Goal: Find specific page/section: Find specific page/section

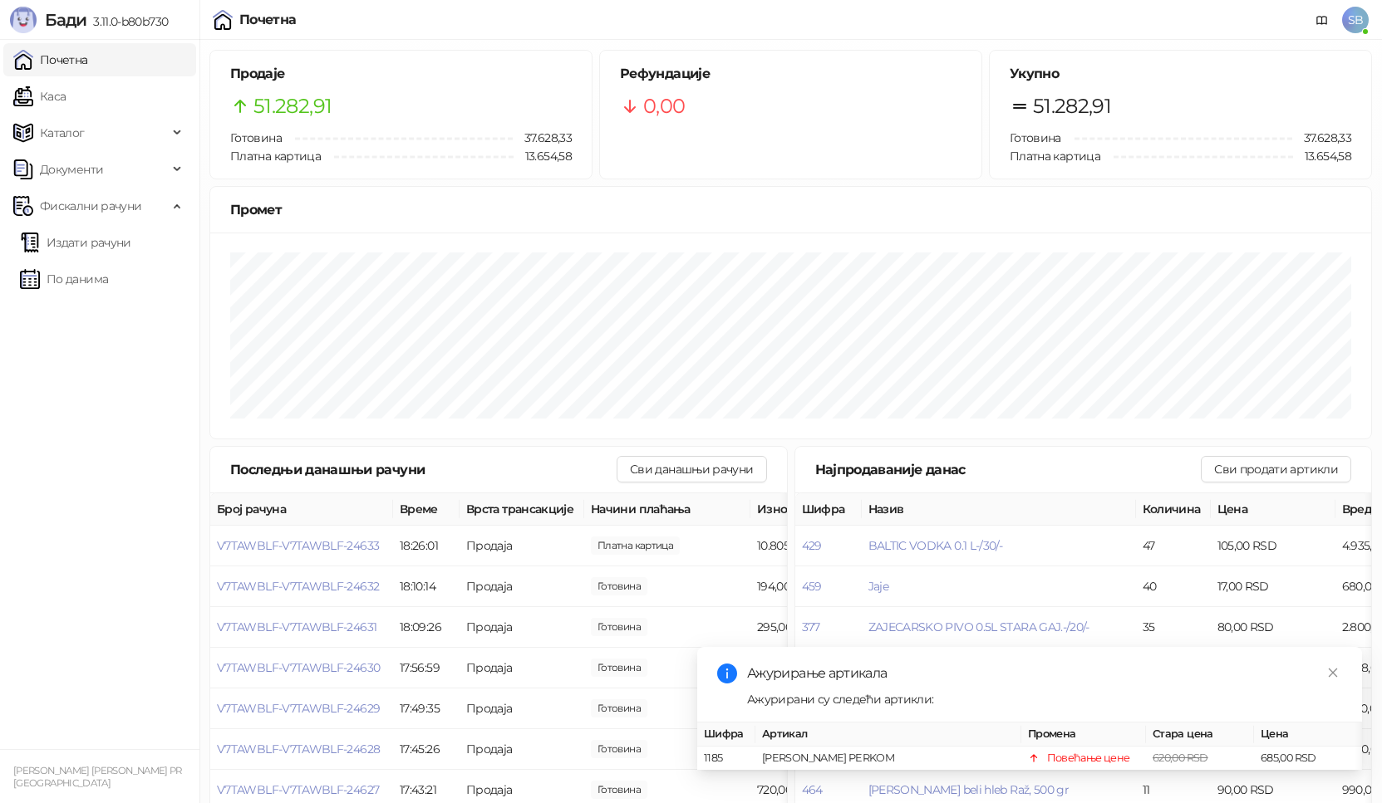
click at [45, 76] on ul "Почетна [PERSON_NAME] Документи Фискални рачуни Издати рачуни По данима" at bounding box center [99, 395] width 199 height 710
click at [45, 97] on link "Каса" at bounding box center [39, 96] width 52 height 33
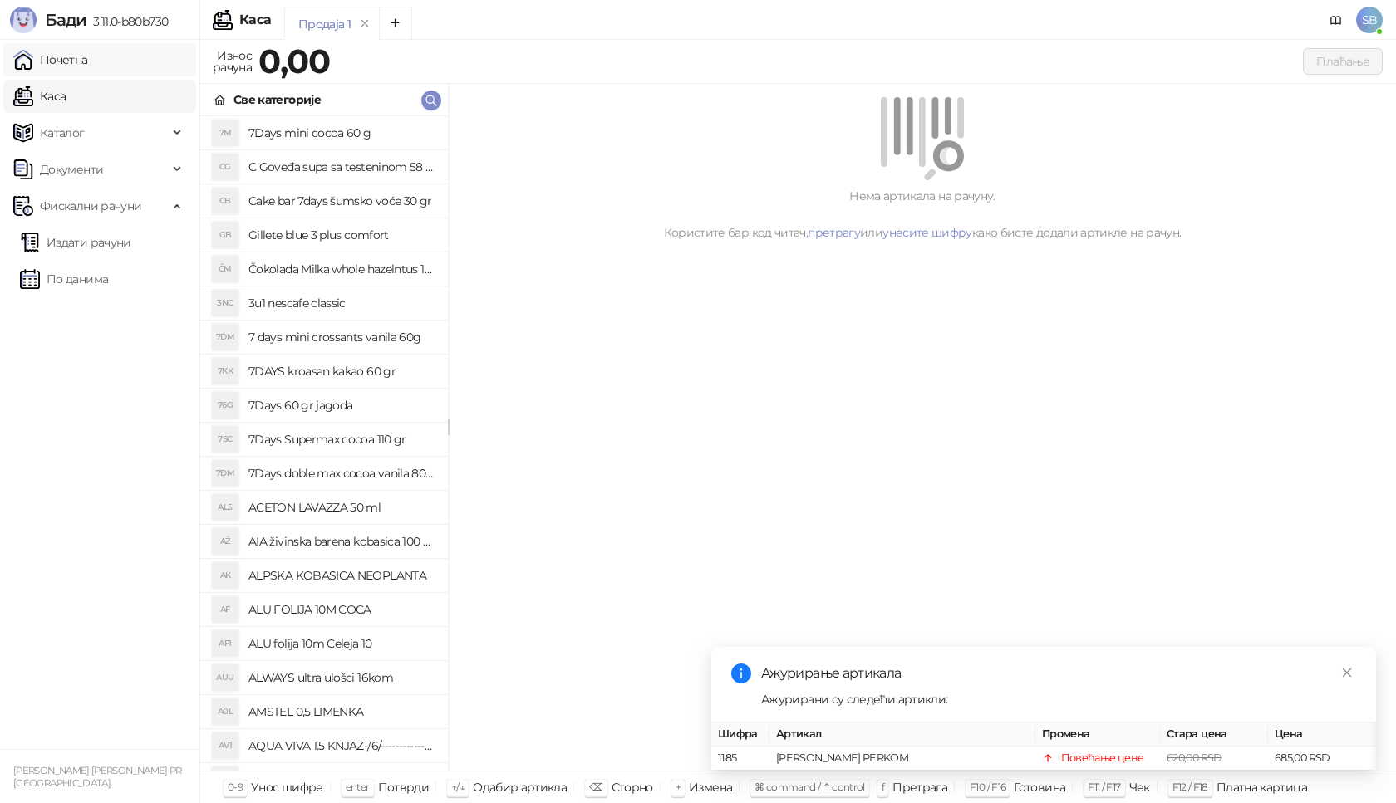
click at [61, 53] on link "Почетна" at bounding box center [50, 59] width 75 height 33
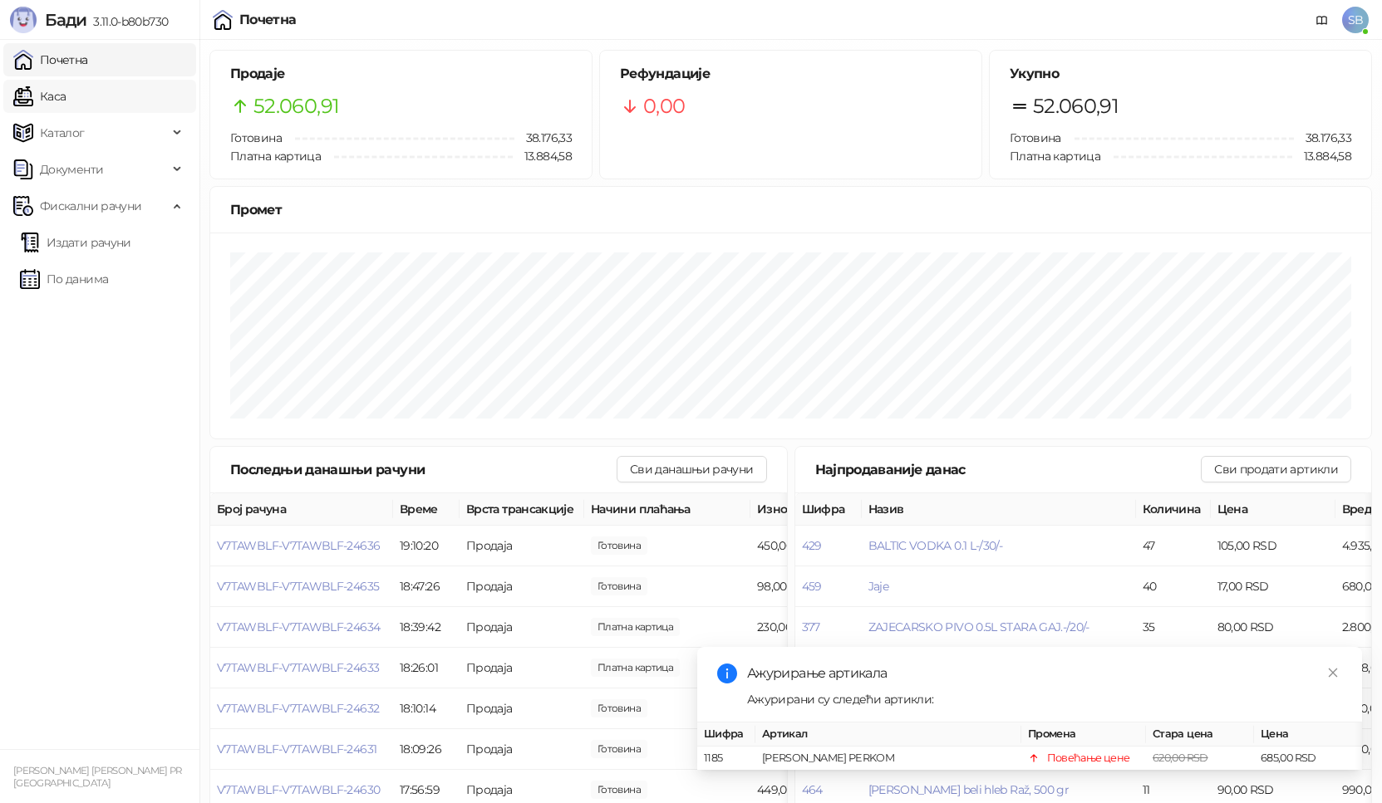
click at [53, 106] on link "Каса" at bounding box center [39, 96] width 52 height 33
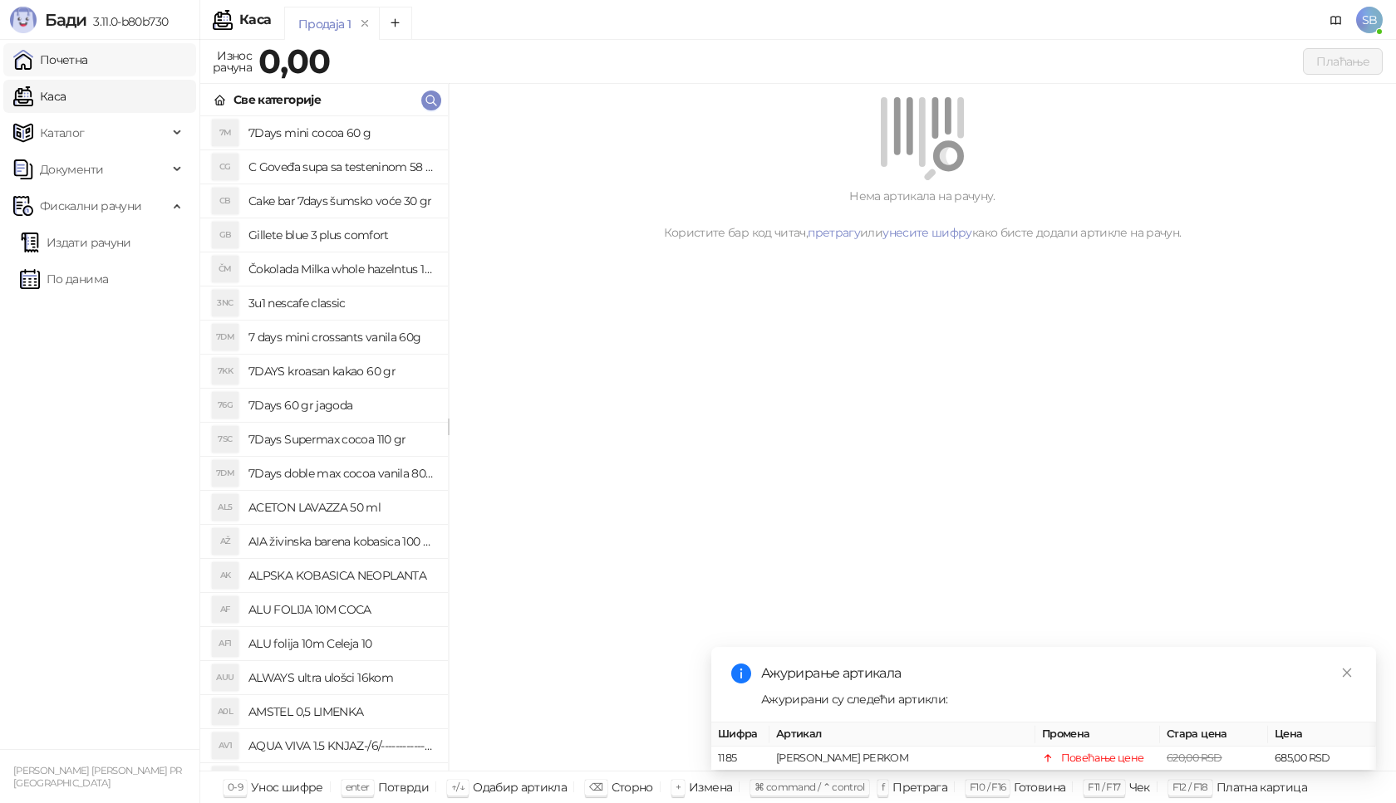
click at [63, 56] on link "Почетна" at bounding box center [50, 59] width 75 height 33
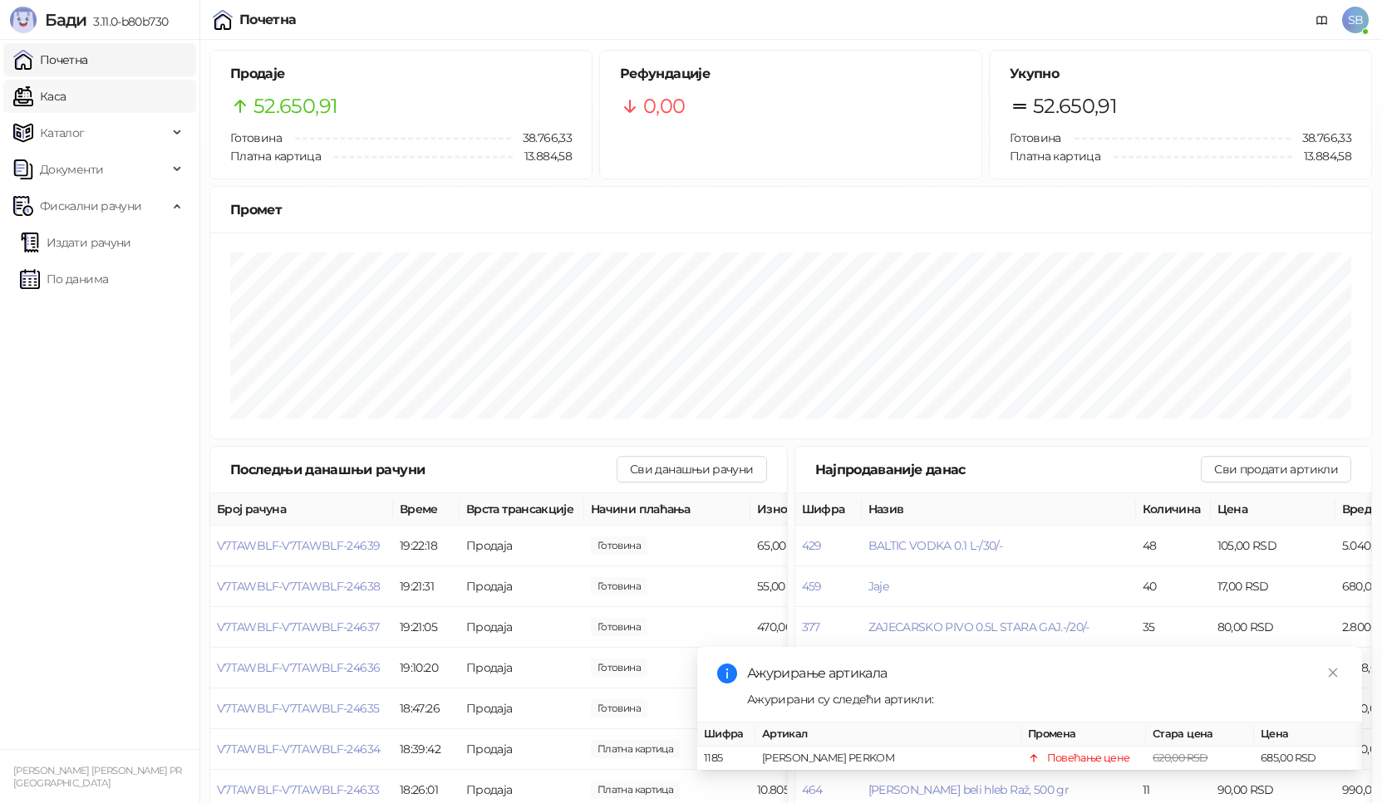
click at [63, 96] on link "Каса" at bounding box center [39, 96] width 52 height 33
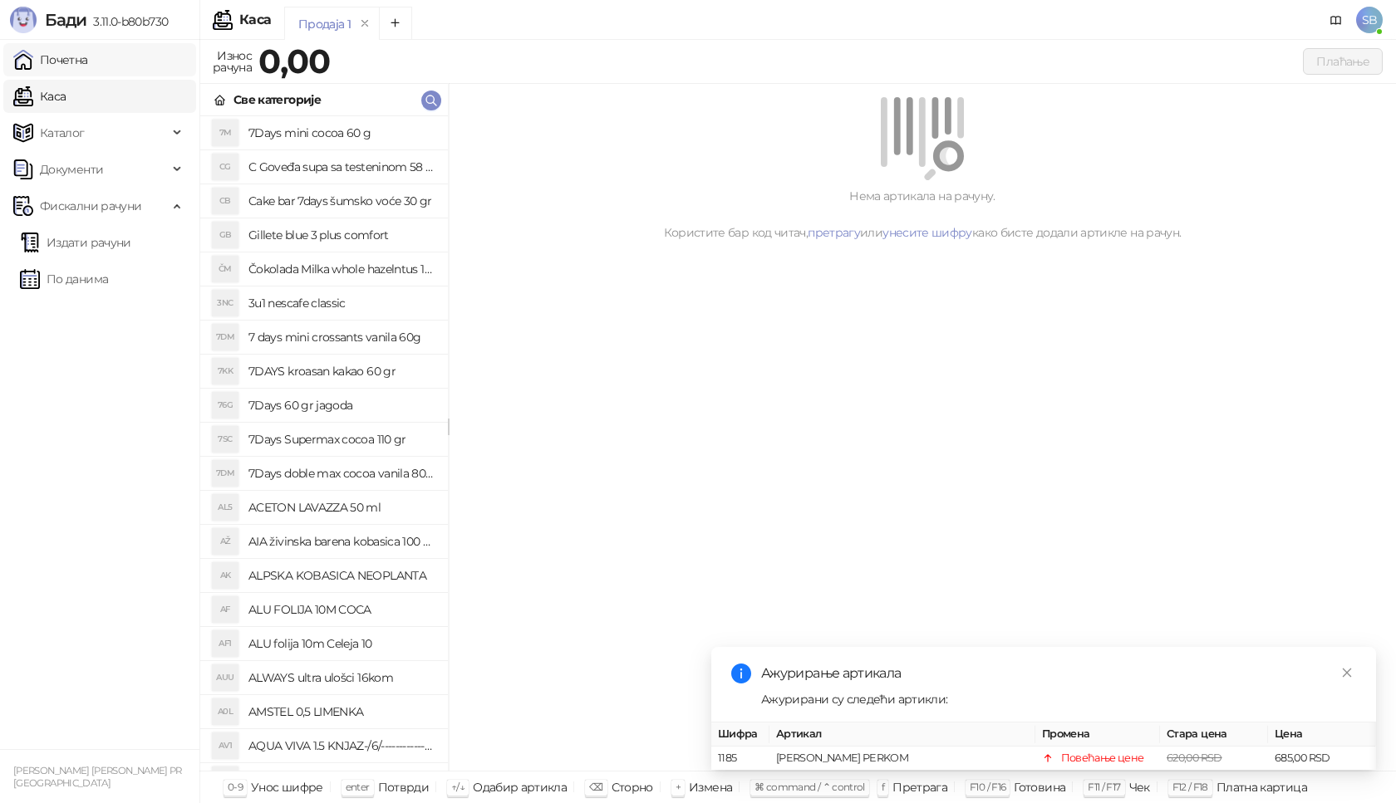
click at [74, 65] on link "Почетна" at bounding box center [50, 59] width 75 height 33
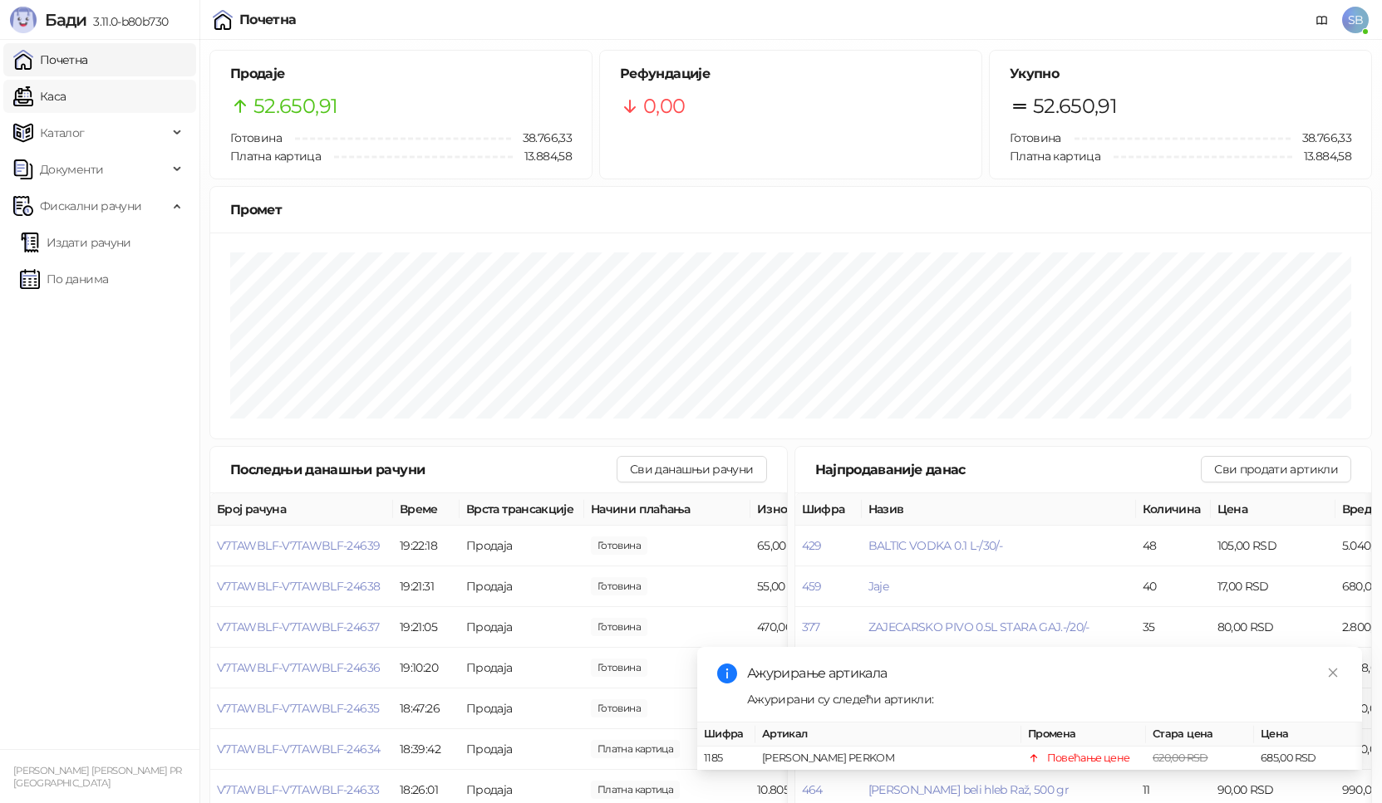
click at [45, 101] on link "Каса" at bounding box center [39, 96] width 52 height 33
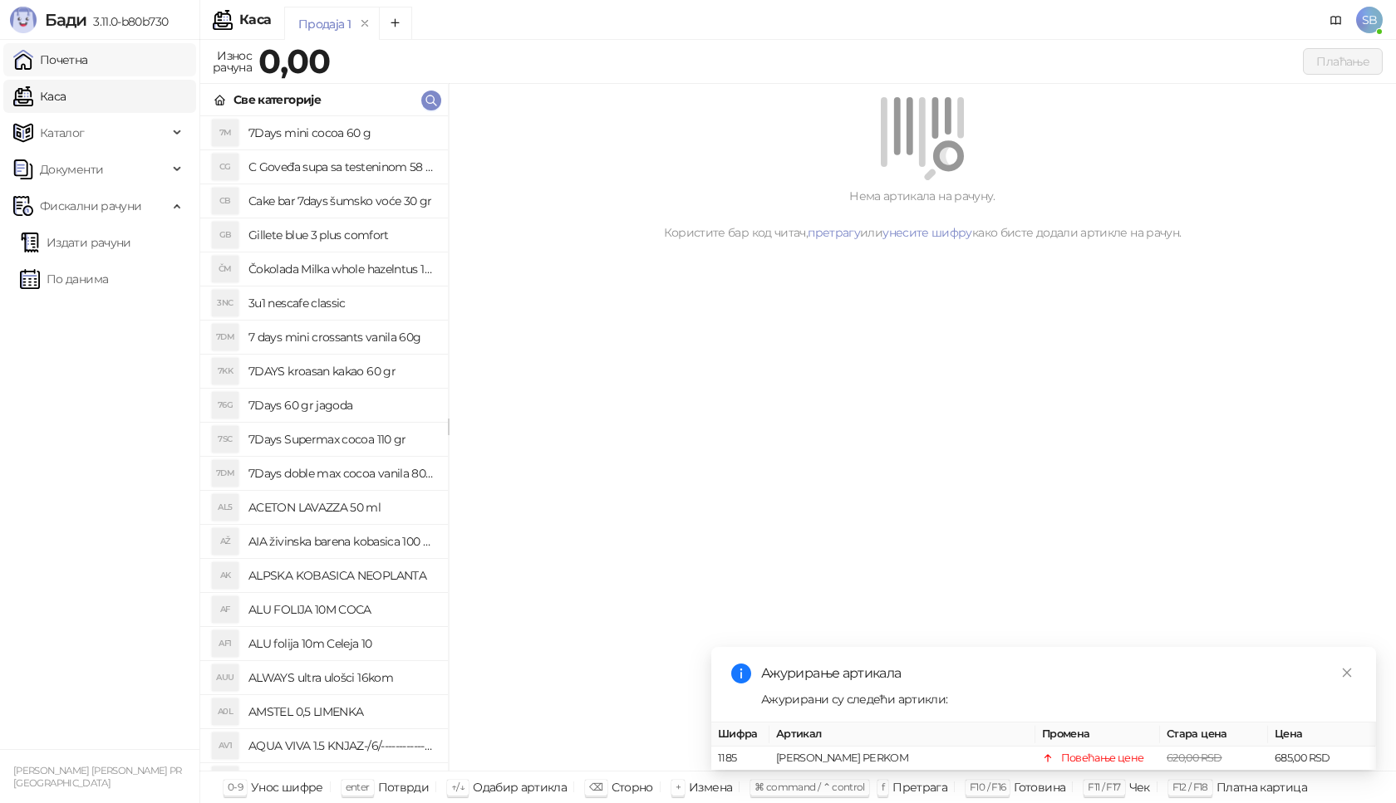
click at [57, 64] on link "Почетна" at bounding box center [50, 59] width 75 height 33
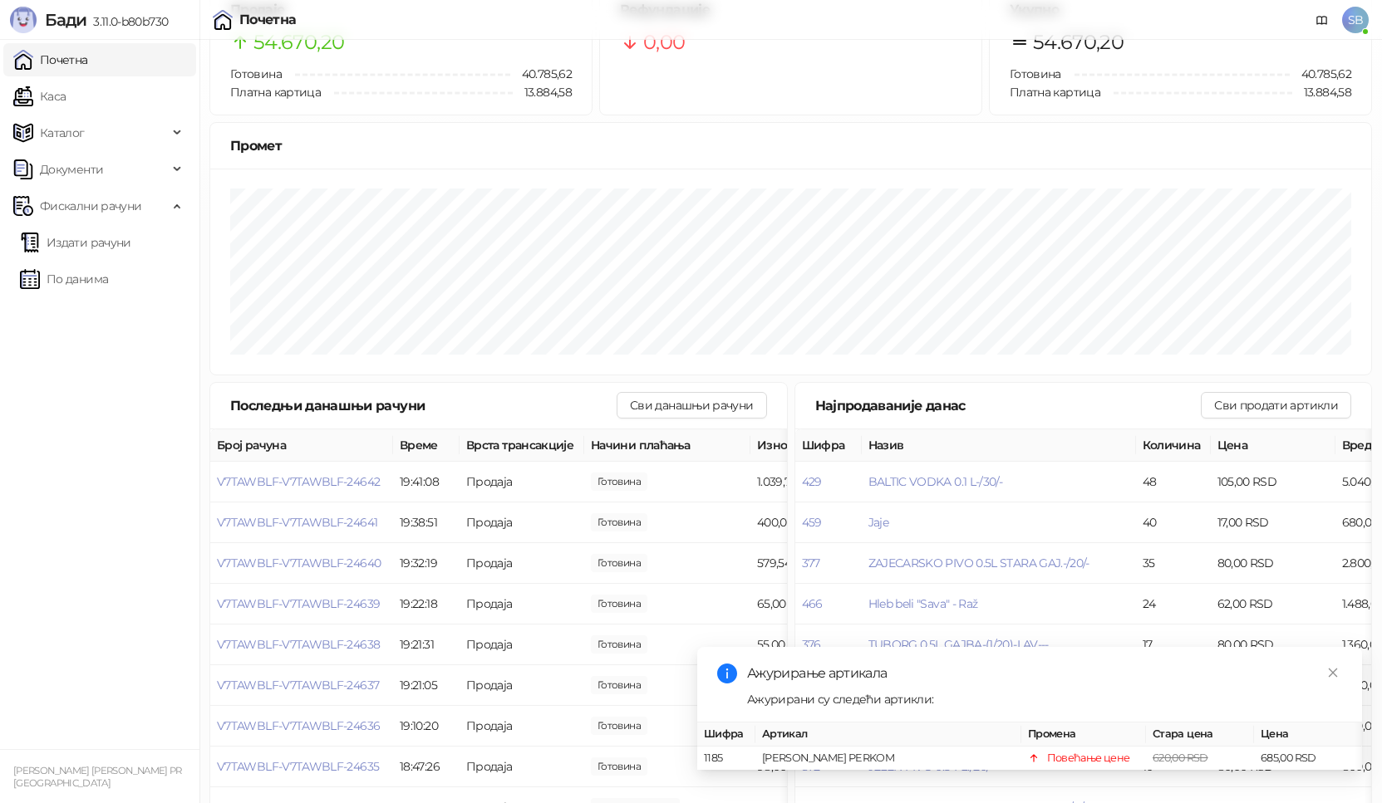
scroll to position [155, 0]
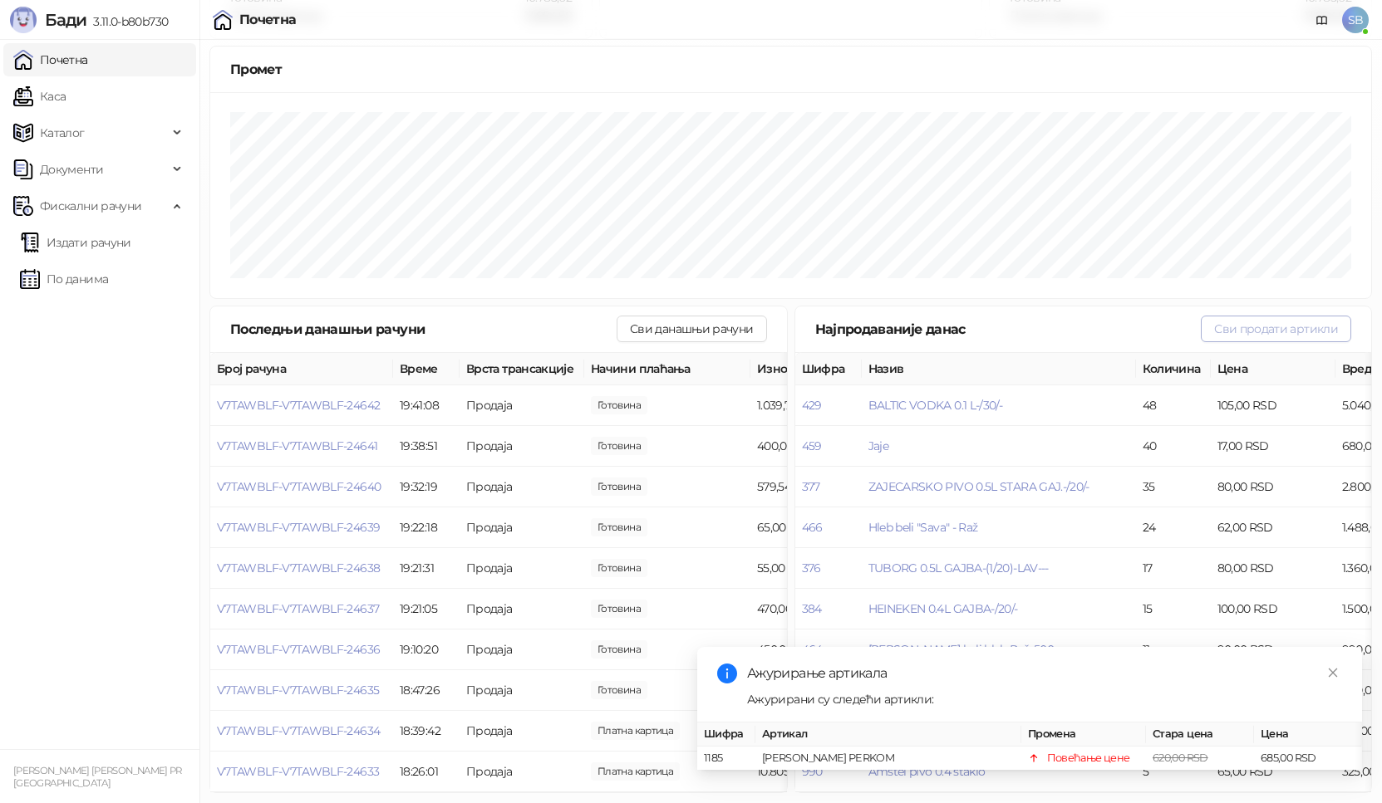
click at [1260, 316] on button "Сви продати артикли" at bounding box center [1276, 329] width 150 height 27
click at [52, 101] on link "Каса" at bounding box center [39, 96] width 52 height 33
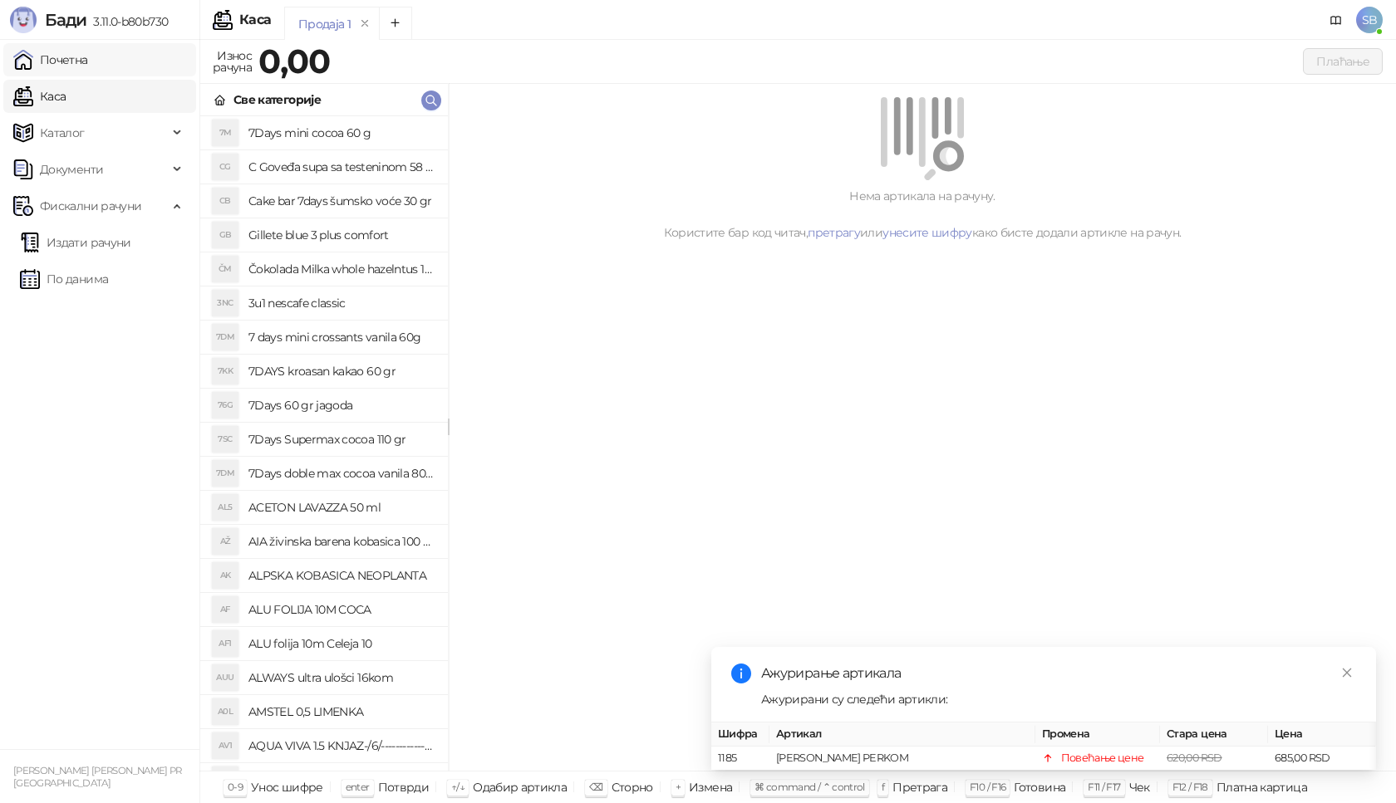
click at [51, 66] on link "Почетна" at bounding box center [50, 59] width 75 height 33
